Goal: Obtain resource: Download file/media

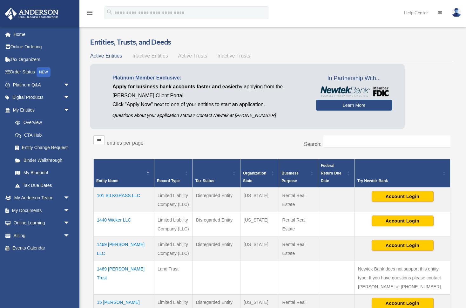
select select "***"
click at [42, 209] on link "My Documents arrow_drop_down" at bounding box center [41, 210] width 75 height 13
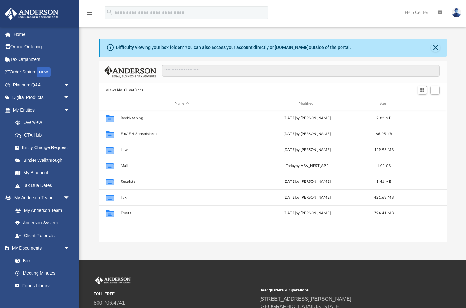
scroll to position [145, 348]
click at [311, 102] on div "Modified" at bounding box center [307, 104] width 123 height 6
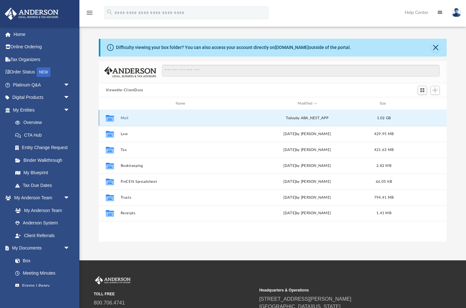
click at [123, 118] on button "Mail" at bounding box center [181, 118] width 123 height 4
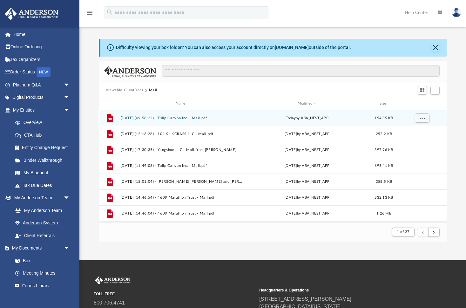
scroll to position [125, 348]
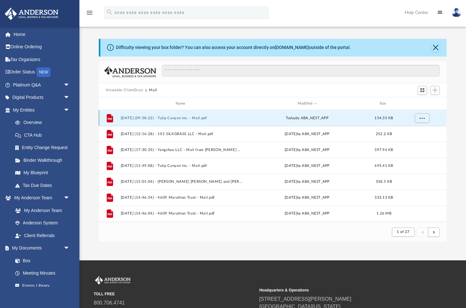
click at [171, 117] on button "[DATE] (09:58:22) - Tulip Canyon Inc. - Mail.pdf" at bounding box center [181, 118] width 123 height 4
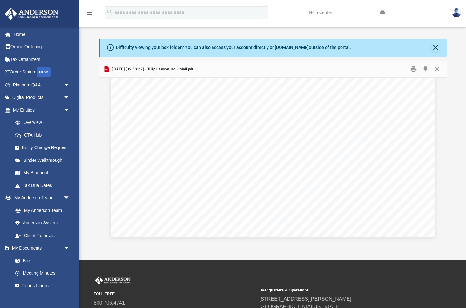
scroll to position [0, 0]
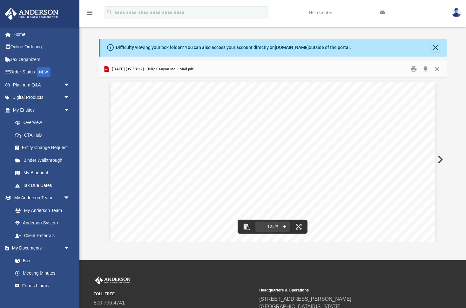
click at [441, 159] on button "Preview" at bounding box center [440, 160] width 14 height 18
